Goal: Information Seeking & Learning: Find specific page/section

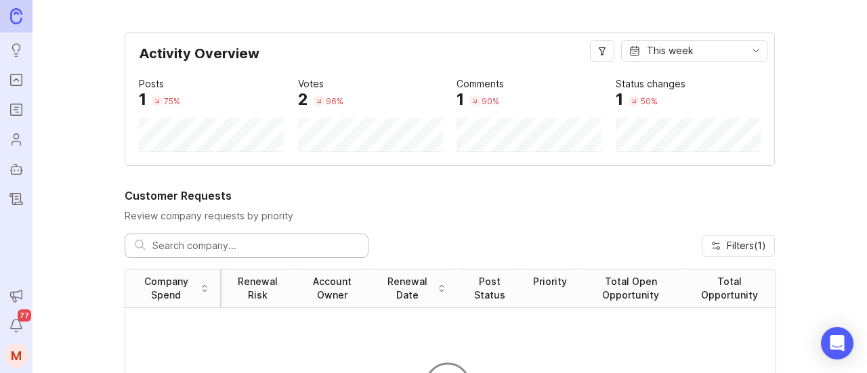
click at [19, 115] on icon "Roadmaps" at bounding box center [16, 110] width 15 height 16
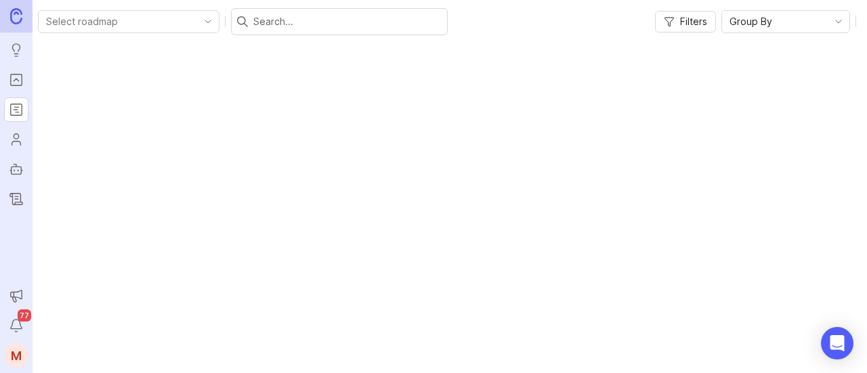
click at [18, 81] on icon "Portal" at bounding box center [16, 80] width 5 height 3
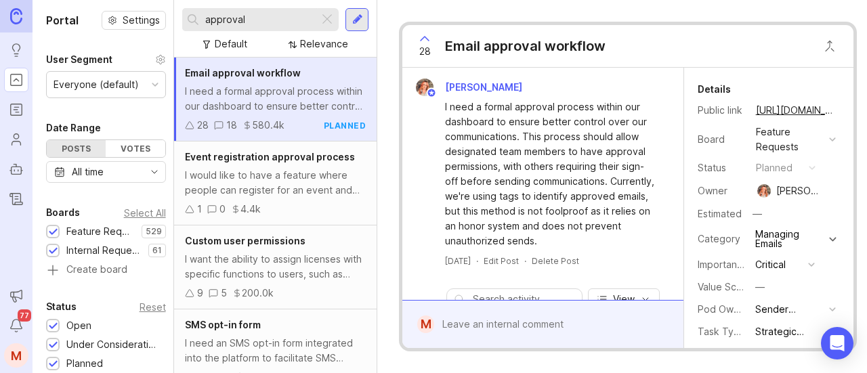
click at [324, 17] on div at bounding box center [327, 20] width 16 height 18
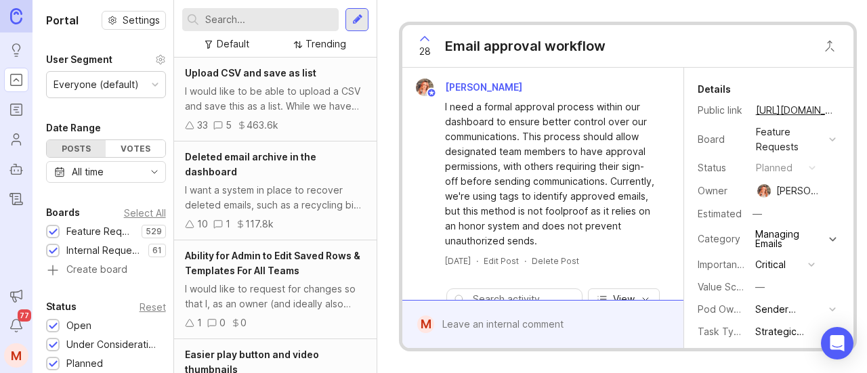
click at [305, 18] on input "text" at bounding box center [269, 19] width 128 height 15
type input "search list"
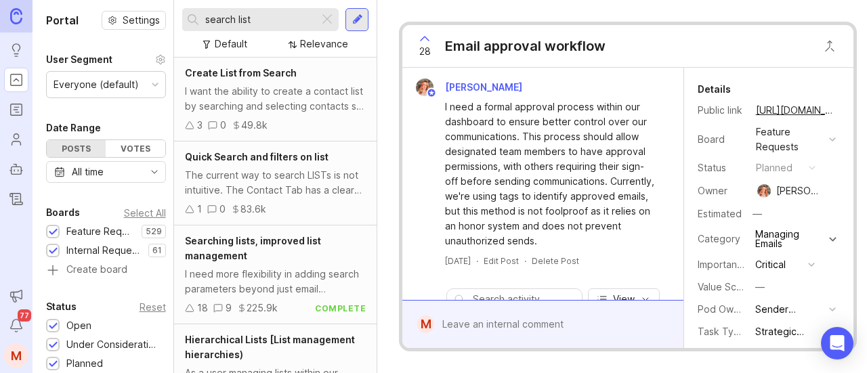
click at [276, 167] on div "Quick Search and filters on list The current way to search LISTs is not intuiti…" at bounding box center [275, 184] width 203 height 84
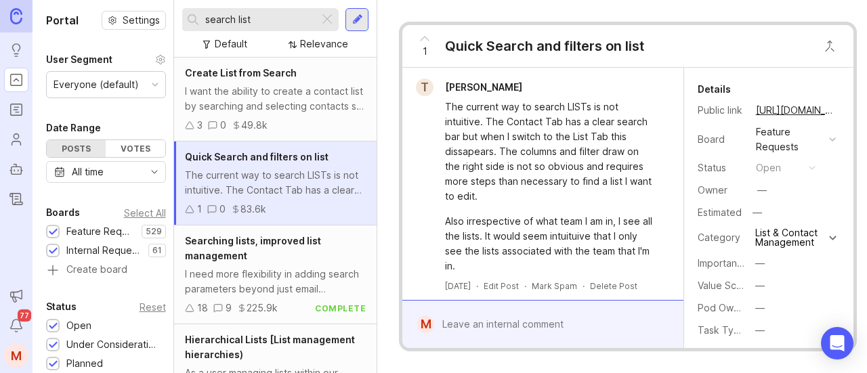
click at [258, 264] on div "Searching lists, improved list management I need more flexibility in adding sea…" at bounding box center [275, 275] width 203 height 99
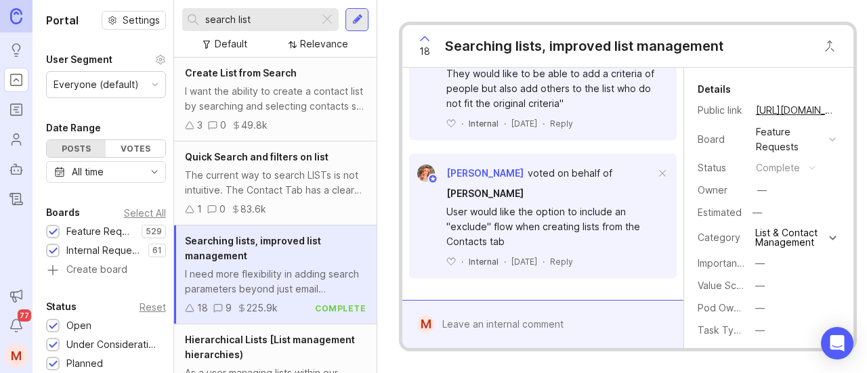
click at [291, 180] on div "The current way to search LISTs is not intuitive. The Contact Tab has a clear s…" at bounding box center [275, 183] width 181 height 30
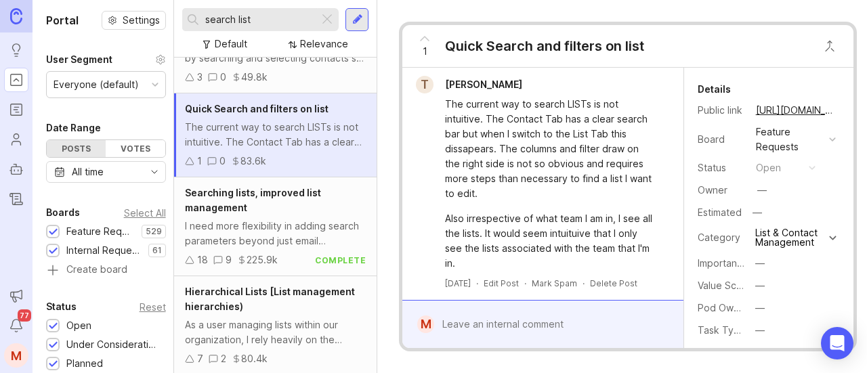
scroll to position [68, 0]
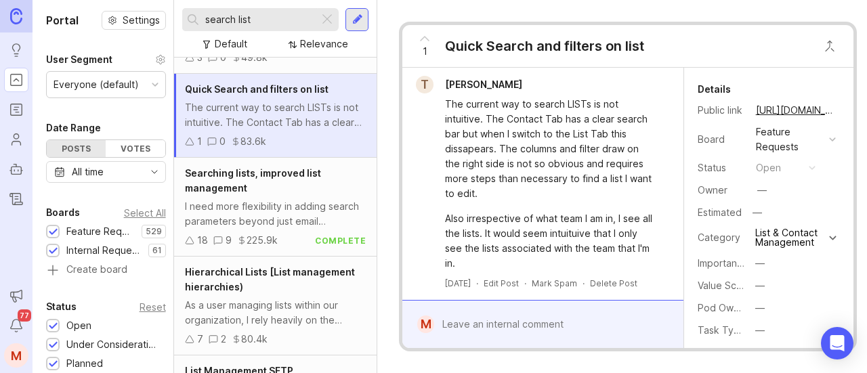
click at [304, 205] on div "I need more flexibility in adding search parameters beyond just email addresses…" at bounding box center [275, 214] width 181 height 30
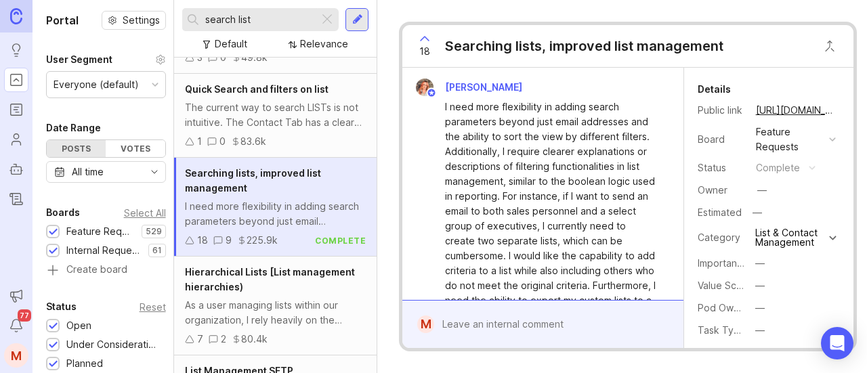
click at [785, 104] on link "[URL][DOMAIN_NAME]" at bounding box center [796, 111] width 88 height 18
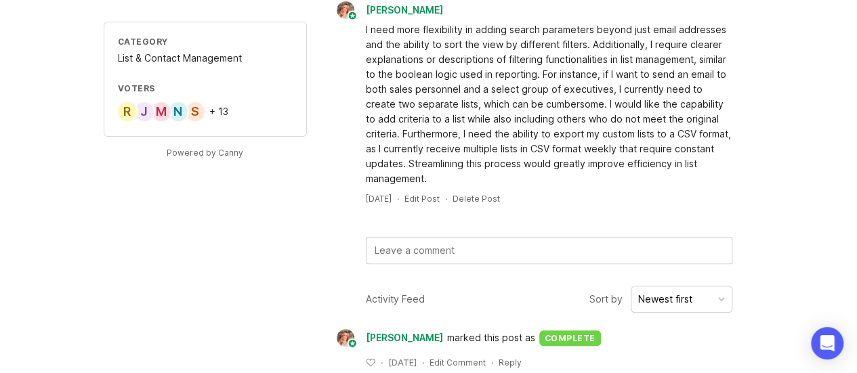
scroll to position [203, 0]
